Goal: Communication & Community: Answer question/provide support

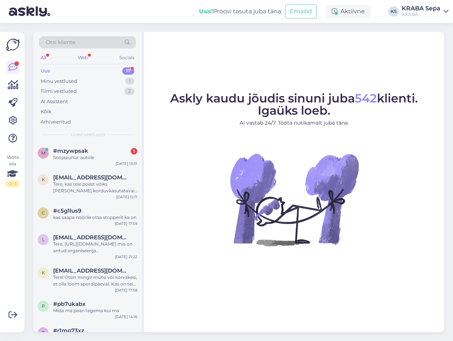
click at [73, 72] on div "Uus 17" at bounding box center [87, 71] width 97 height 10
click at [76, 151] on span "#mzywpsak" at bounding box center [70, 150] width 35 height 7
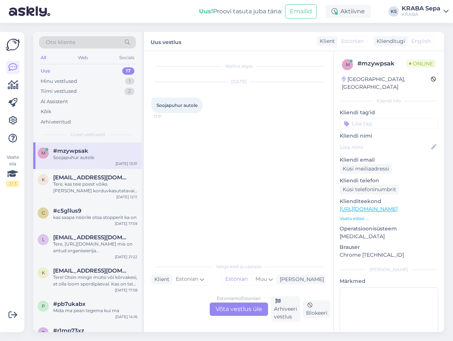
click at [238, 310] on div "Estonian to Estonian Võta vestlus üle" at bounding box center [239, 308] width 58 height 13
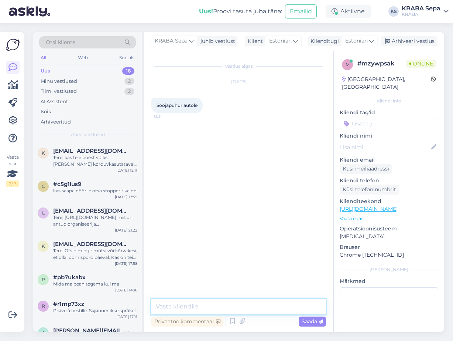
click at [221, 306] on textarea at bounding box center [238, 307] width 175 height 16
type textarea "Tere, ei"
click at [92, 163] on div "Tere, kas teie poest võiks [PERSON_NAME] korduvkasutatavaid nõusid" at bounding box center [95, 160] width 84 height 13
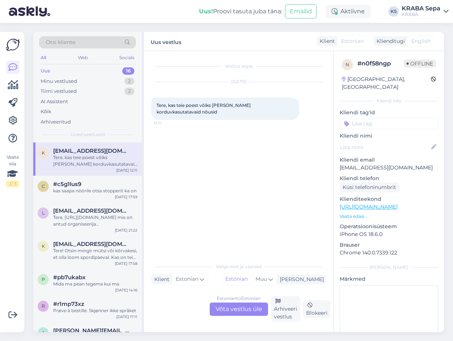
click at [79, 72] on div "Uus 16" at bounding box center [87, 71] width 97 height 10
click at [93, 196] on div "c #c5g1lus9 kas saapa nöörile otsa stopperit ka on [DATE] 17:59" at bounding box center [87, 189] width 109 height 27
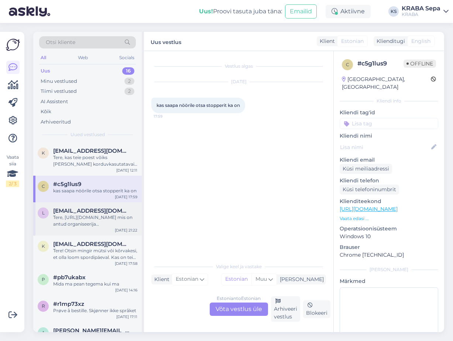
click at [89, 222] on div "Tere, [URL][DOMAIN_NAME] mis on antud organiseerija [PERSON_NAME]?" at bounding box center [95, 220] width 84 height 13
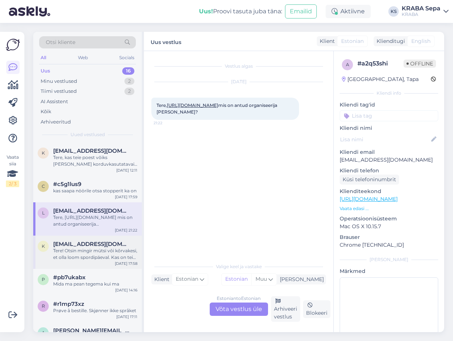
click at [74, 254] on div "Tere! Otsin mingir mütsi või kõrvakesi, et olla loom spordipäeval. Kas on teie …" at bounding box center [95, 253] width 84 height 13
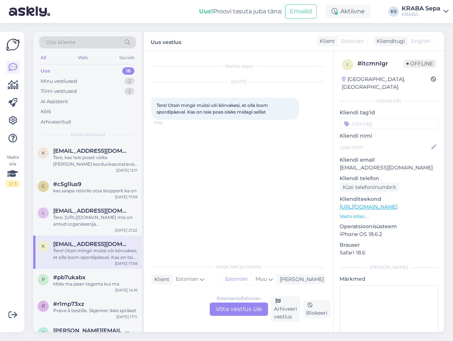
click at [100, 253] on div "Tere! Otsin mingir mütsi või kõrvakesi, et olla loom spordipäeval. Kas on teie …" at bounding box center [95, 253] width 84 height 13
click at [85, 278] on div "#pb7ukabx" at bounding box center [95, 277] width 84 height 7
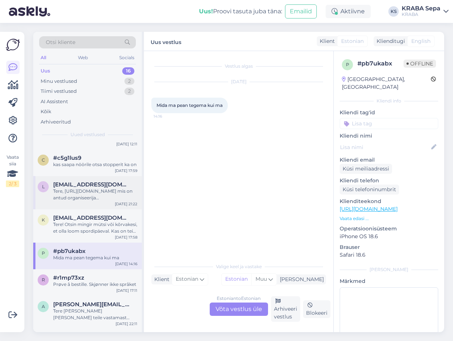
scroll to position [37, 0]
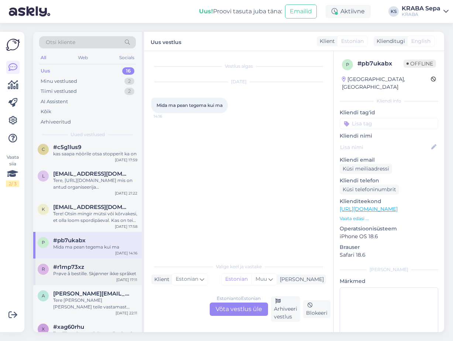
click at [93, 278] on div "r #r1mp73xz Prøve å bestille. Skjønner ikke språket [DATE] 17:11" at bounding box center [87, 271] width 109 height 27
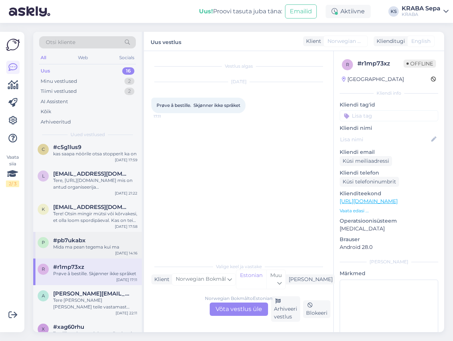
click at [82, 245] on div "Mida ma pean tegema kui ma" at bounding box center [95, 246] width 84 height 7
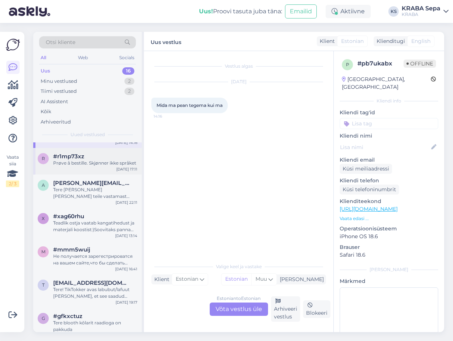
scroll to position [148, 0]
click at [93, 194] on div "Tere [PERSON_NAME] [PERSON_NAME] teile vastamast [GEOGRAPHIC_DATA] sepa turu no…" at bounding box center [95, 192] width 84 height 13
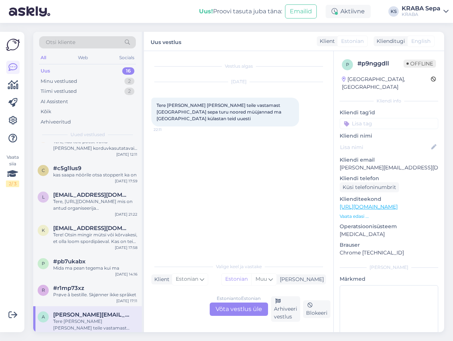
scroll to position [0, 0]
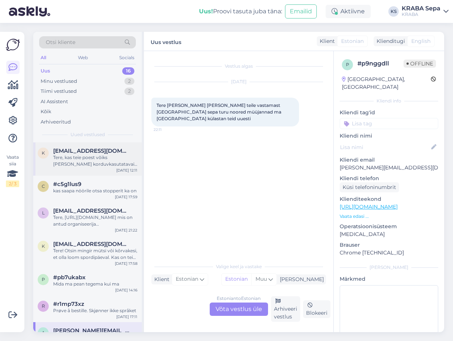
click at [97, 164] on div "Tere, kas teie poest võiks [PERSON_NAME] korduvkasutatavaid nõusid" at bounding box center [95, 160] width 84 height 13
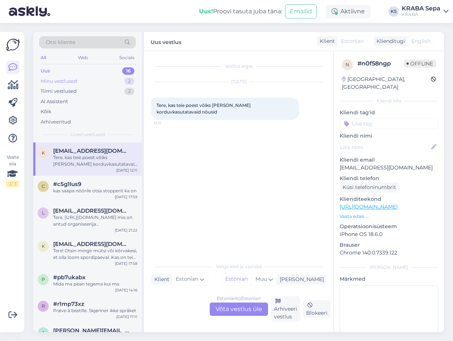
click at [67, 80] on div "Minu vestlused" at bounding box center [59, 81] width 37 height 7
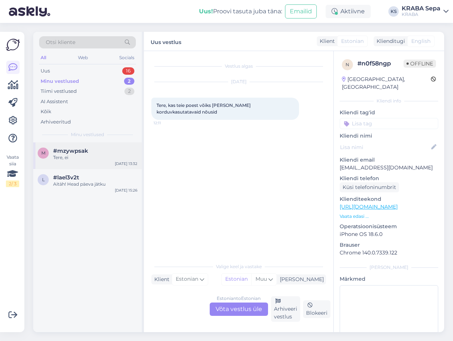
click at [68, 152] on span "#mzywpsak" at bounding box center [70, 150] width 35 height 7
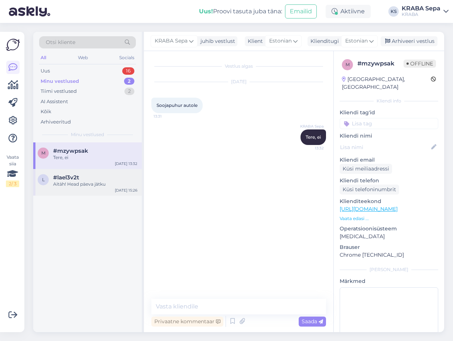
click at [72, 183] on div "Aitäh! Head päeva jätku" at bounding box center [95, 184] width 84 height 7
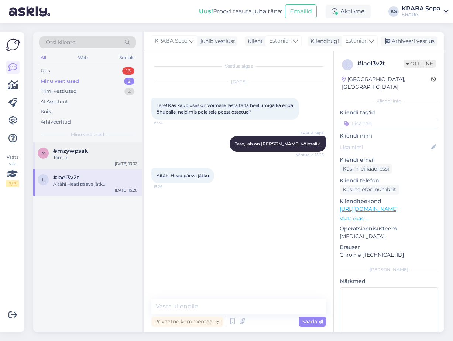
click at [75, 151] on span "#mzywpsak" at bounding box center [70, 150] width 35 height 7
